Goal: Find contact information: Find contact information

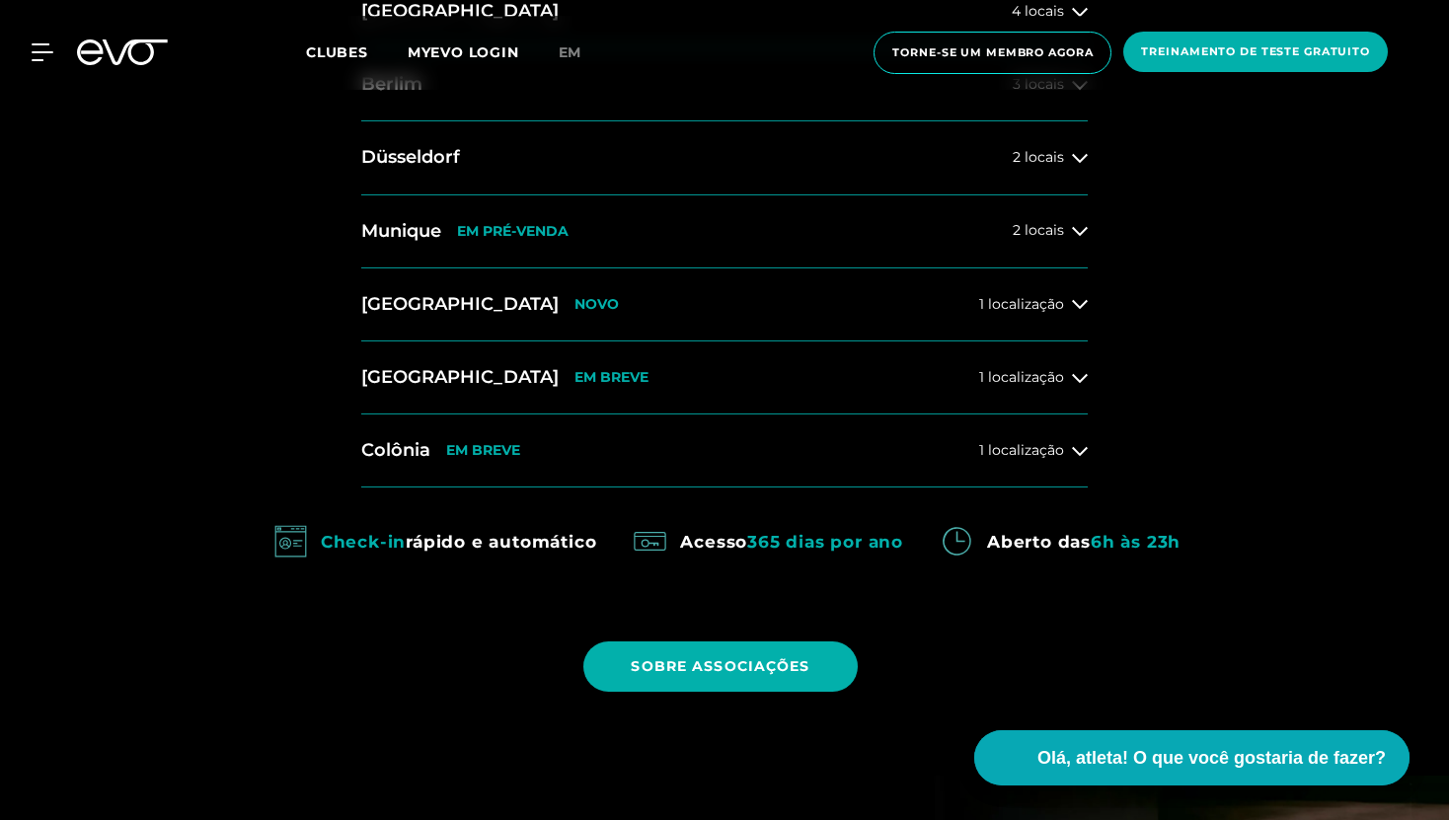
scroll to position [1032, 0]
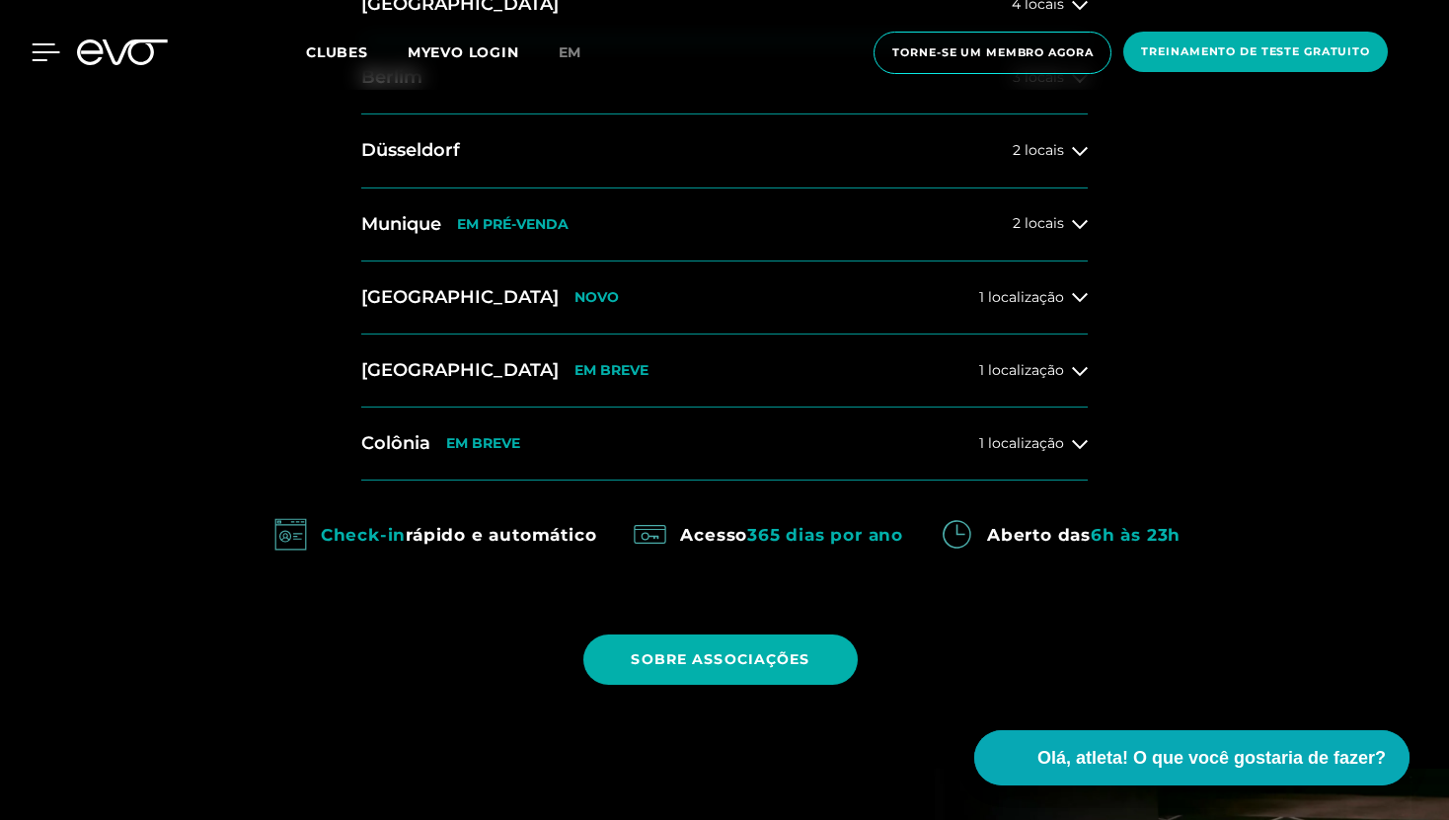
click at [34, 56] on icon at bounding box center [46, 52] width 29 height 18
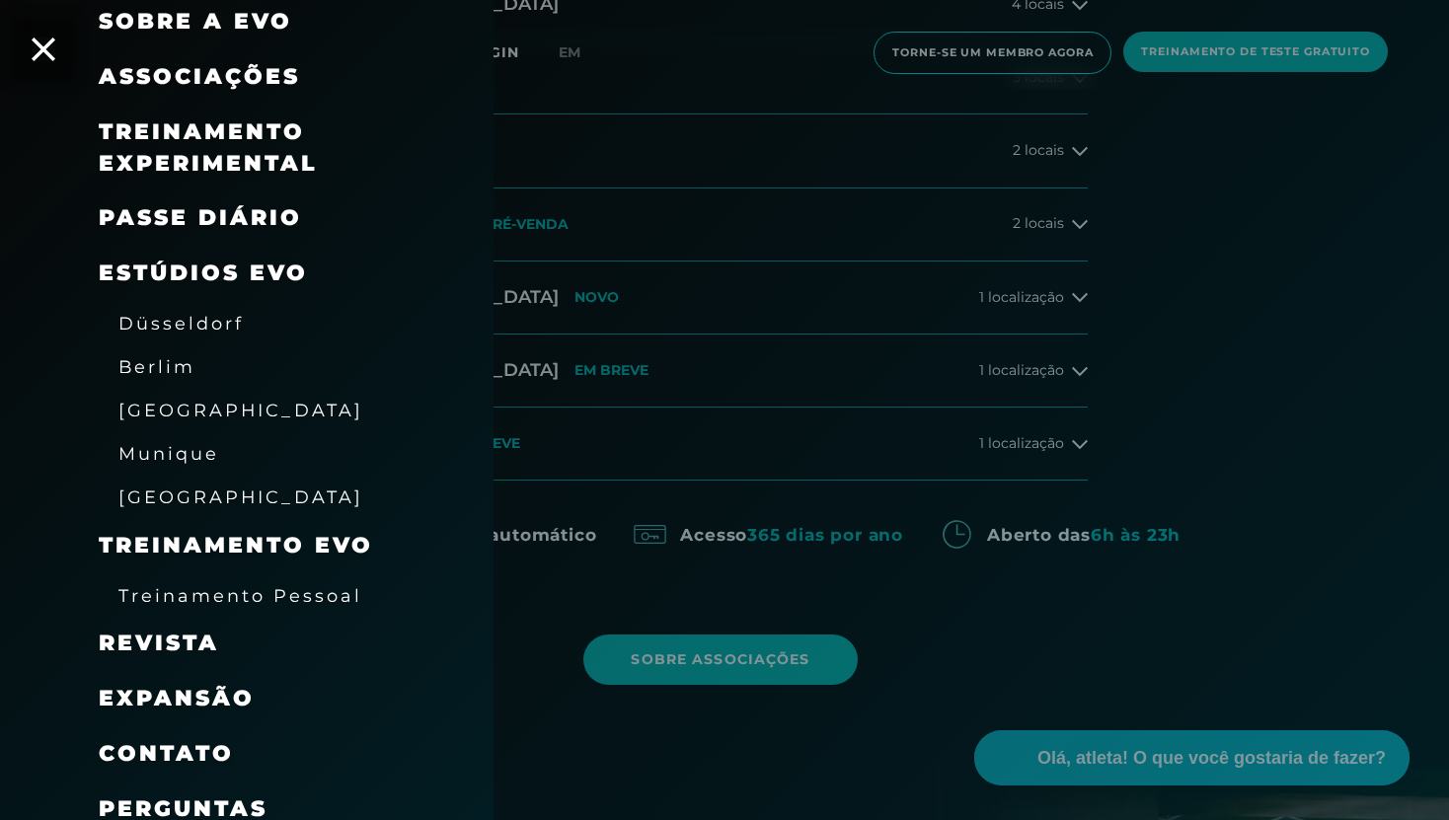
scroll to position [208, 0]
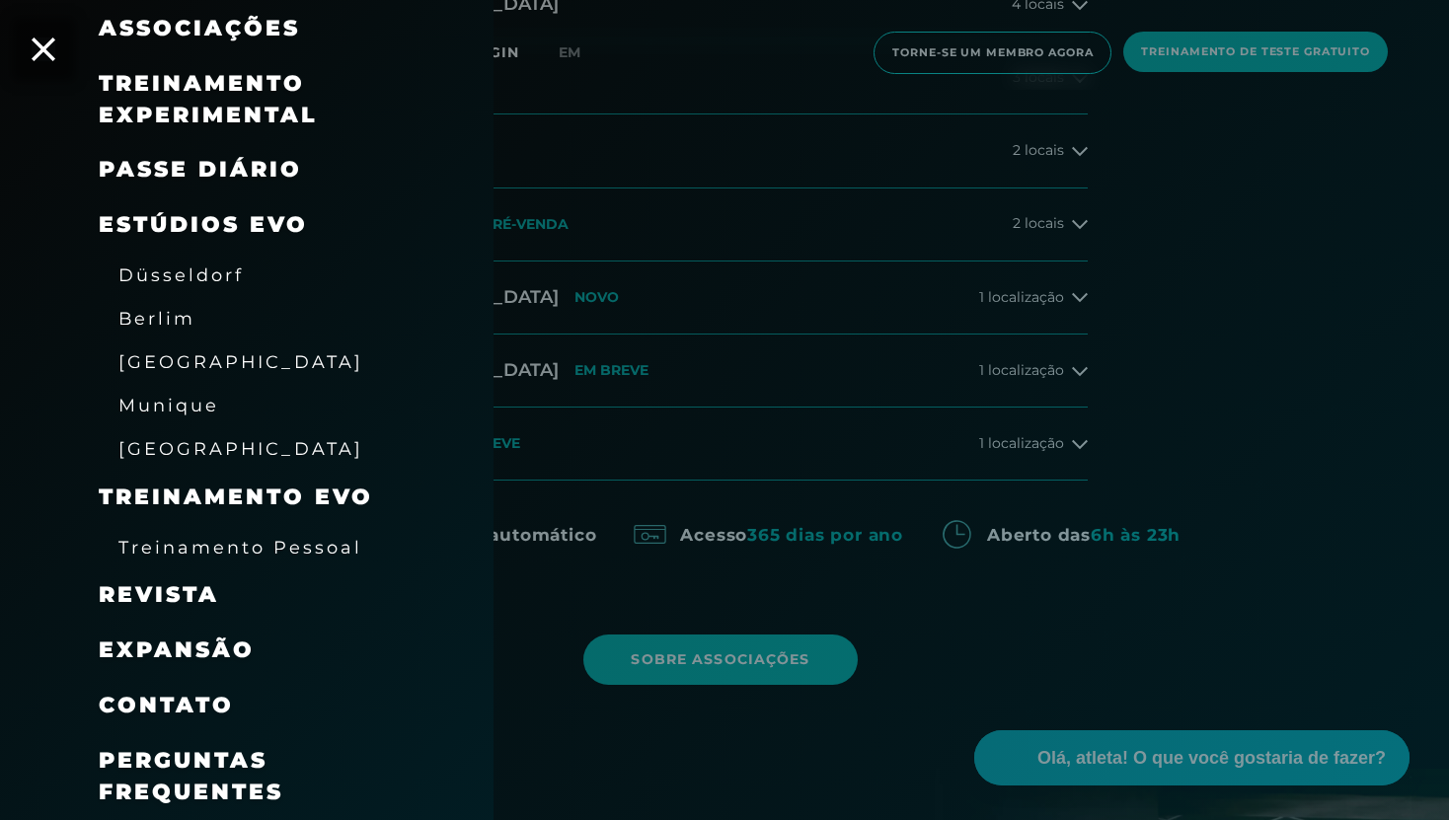
click at [303, 549] on font "Treinamento Pessoal" at bounding box center [240, 547] width 244 height 21
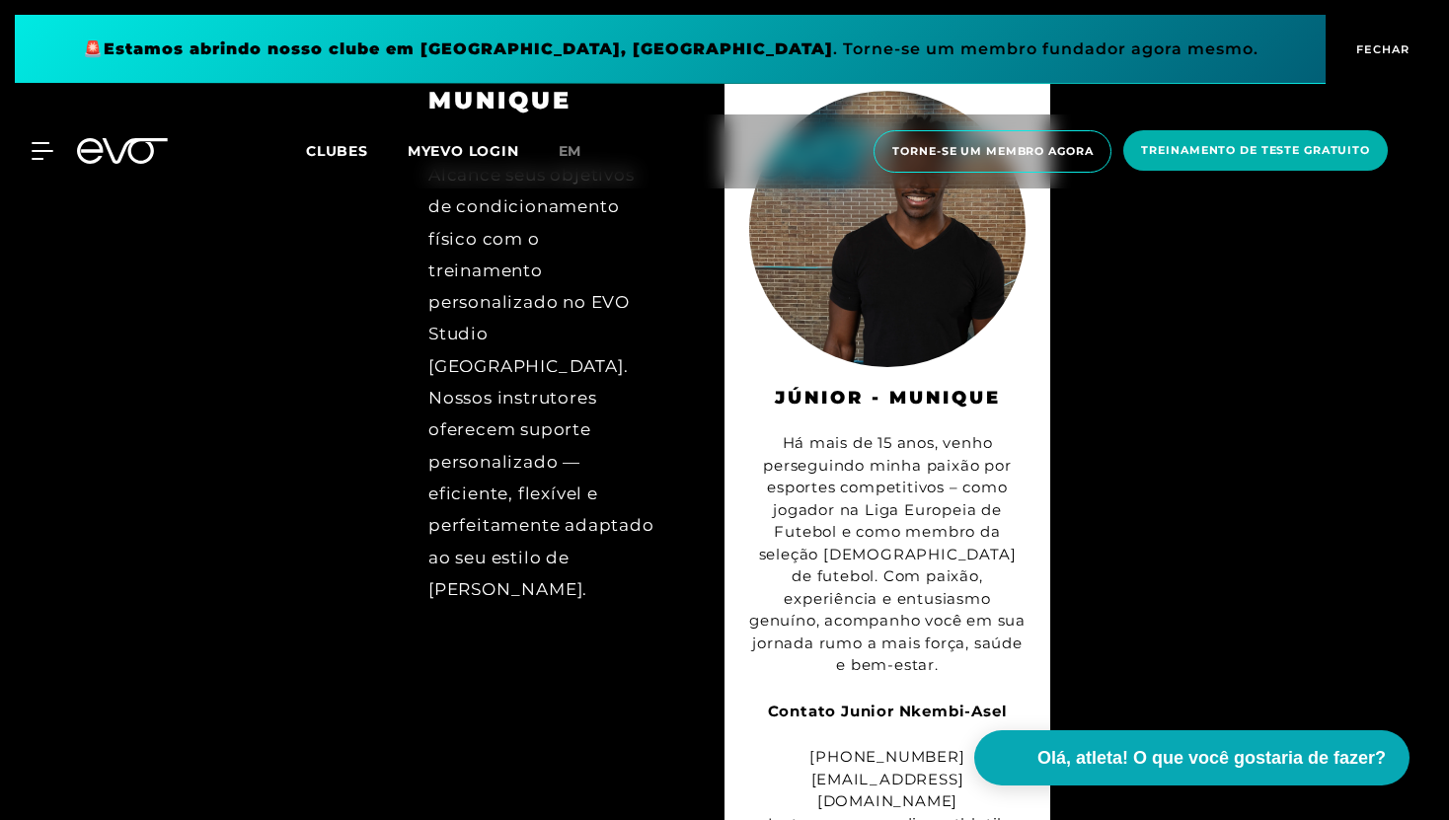
scroll to position [7761, 0]
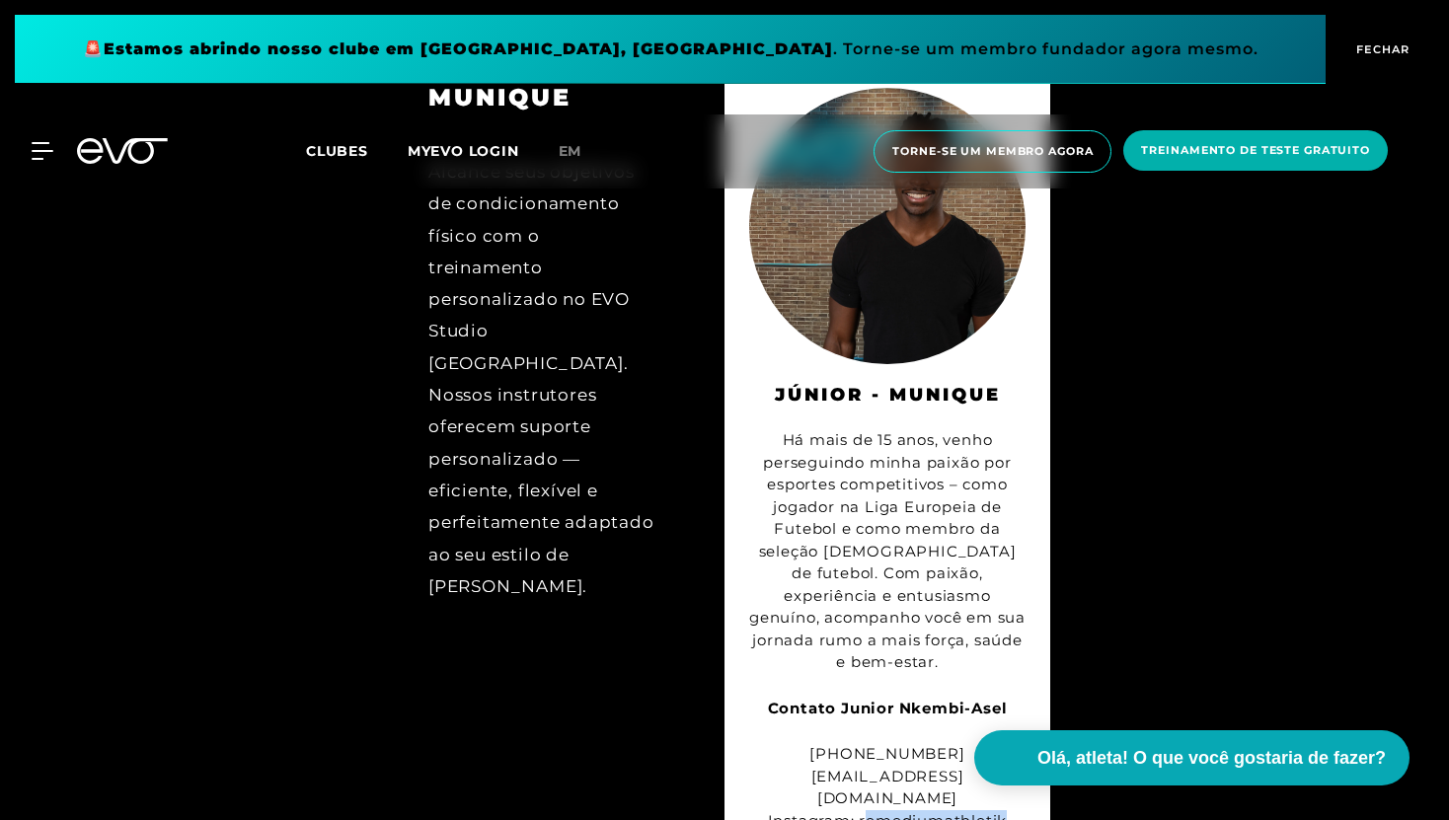
drag, startPoint x: 863, startPoint y: 690, endPoint x: 1016, endPoint y: 686, distance: 153.0
click at [1016, 743] on div "+49 176 20256320 remediumathletik@mail.de Instagram: remediumathletik" at bounding box center [887, 787] width 276 height 89
copy font "emediumathletik"
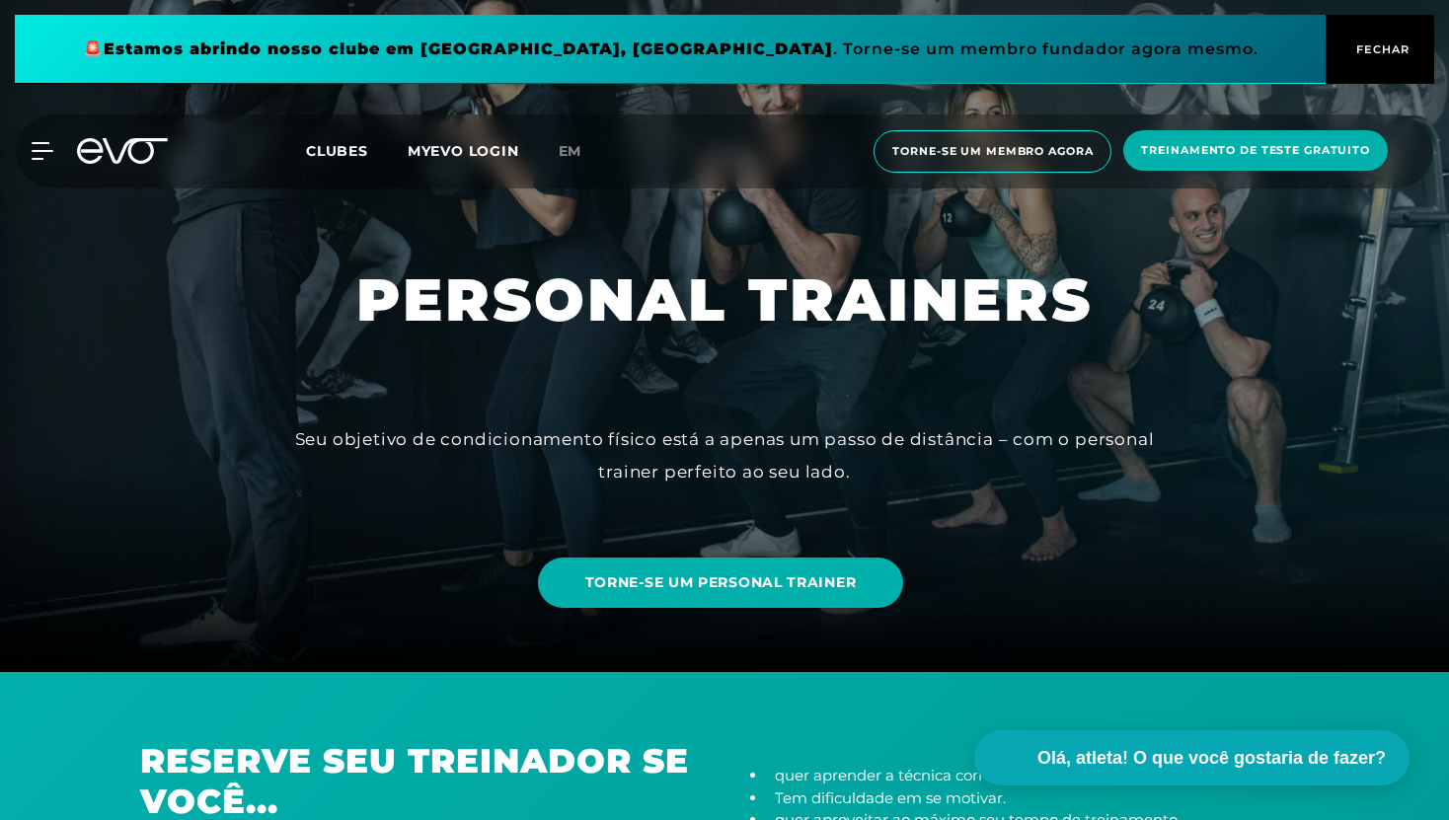
scroll to position [150, 0]
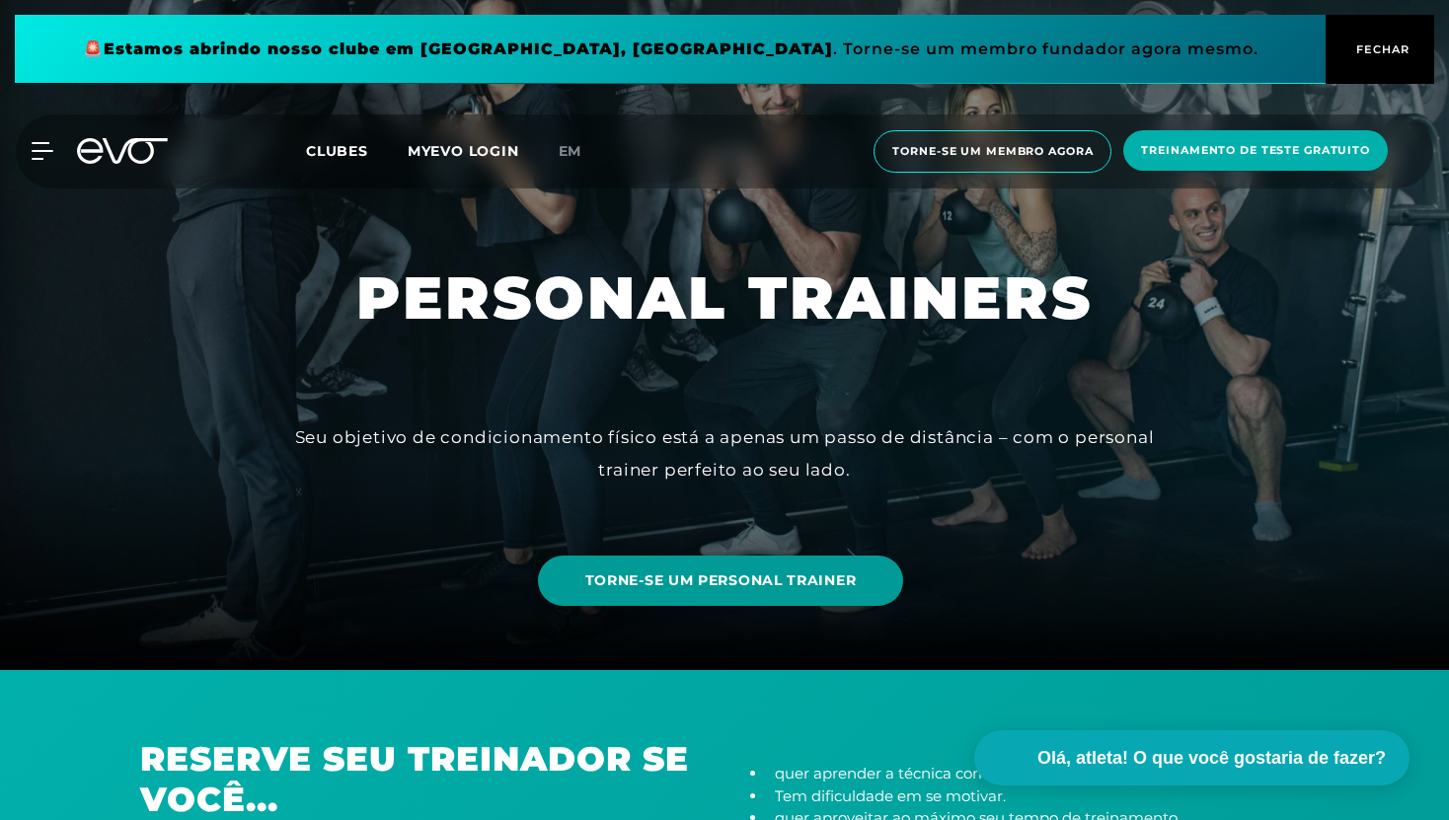
click at [771, 591] on link "TORNE-SE UM PERSONAL TRAINER" at bounding box center [721, 581] width 366 height 50
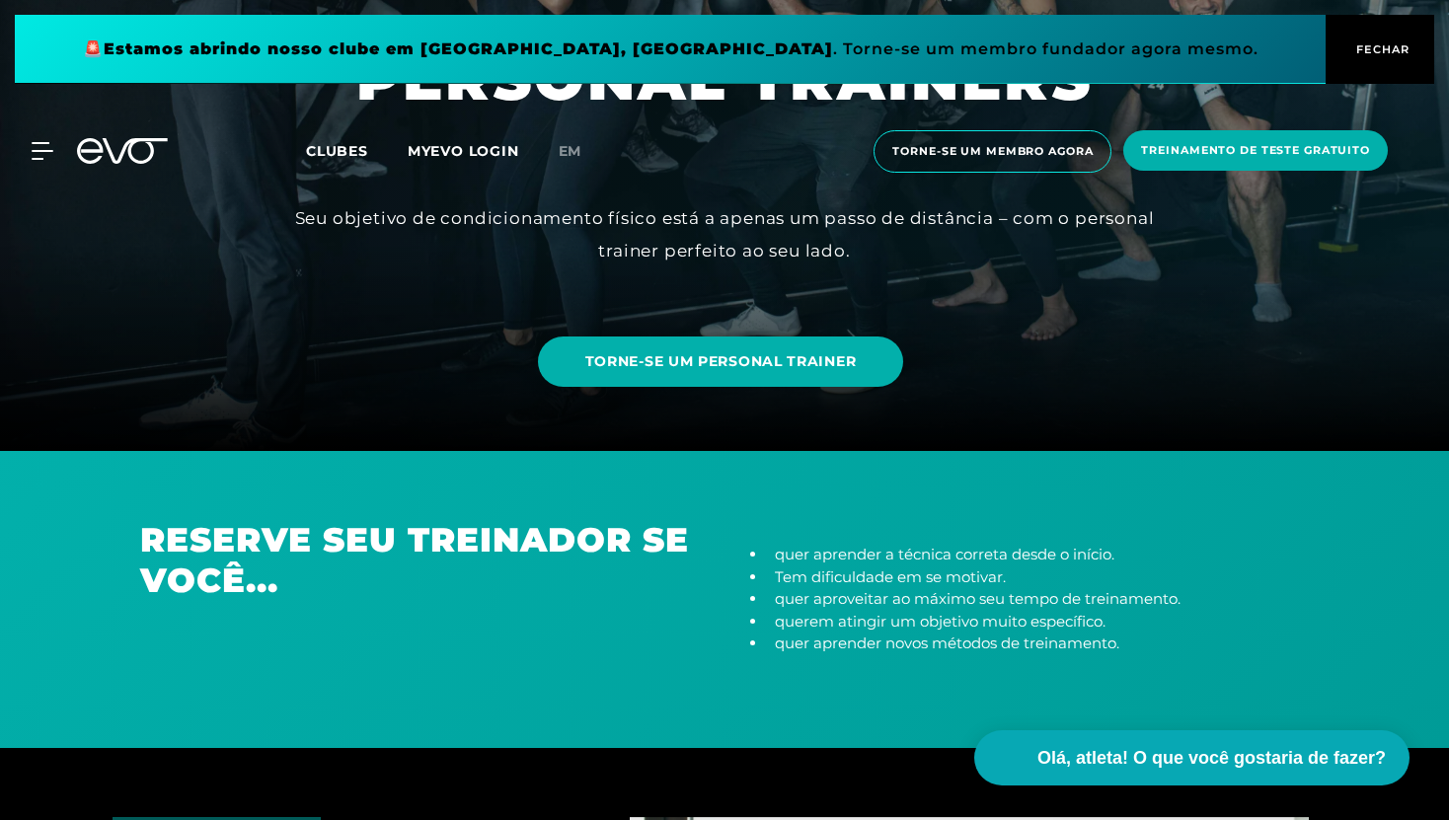
scroll to position [0, 0]
